Goal: Information Seeking & Learning: Learn about a topic

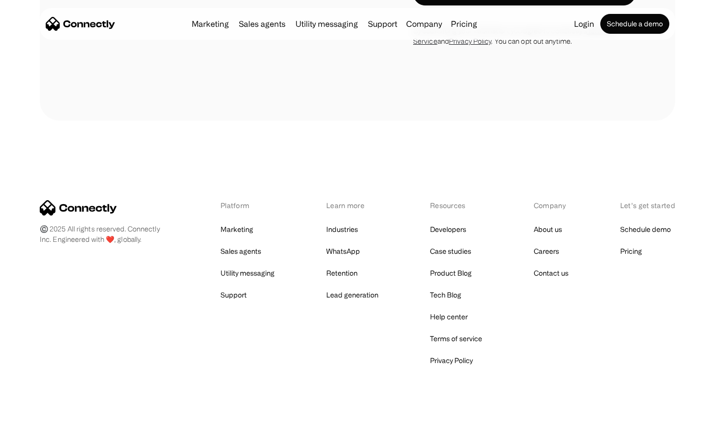
scroll to position [1633, 0]
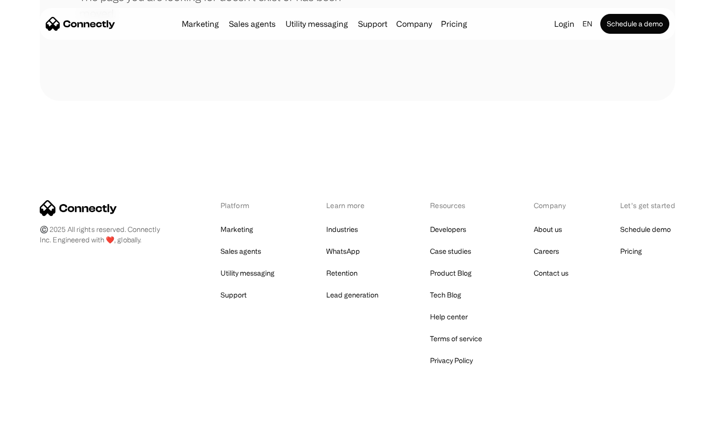
scroll to position [181, 0]
